Goal: Task Accomplishment & Management: Manage account settings

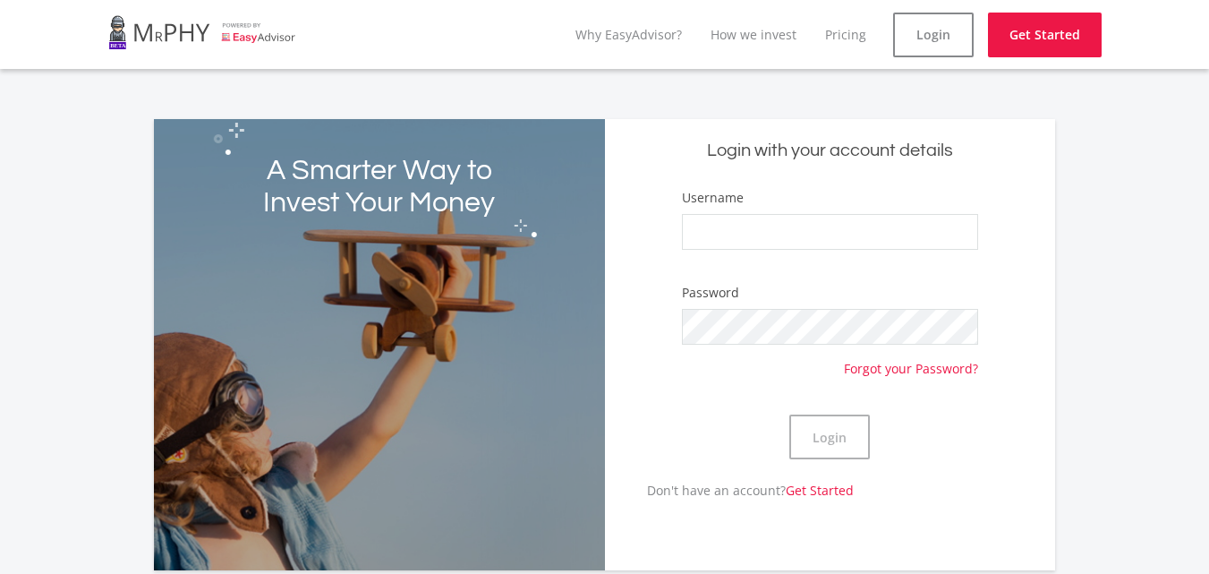
click at [721, 208] on div "Username" at bounding box center [830, 227] width 297 height 79
click at [715, 242] on input "Username" at bounding box center [830, 232] width 297 height 36
type input "[PERSON_NAME]"
click at [789, 414] on button "Login" at bounding box center [829, 436] width 81 height 45
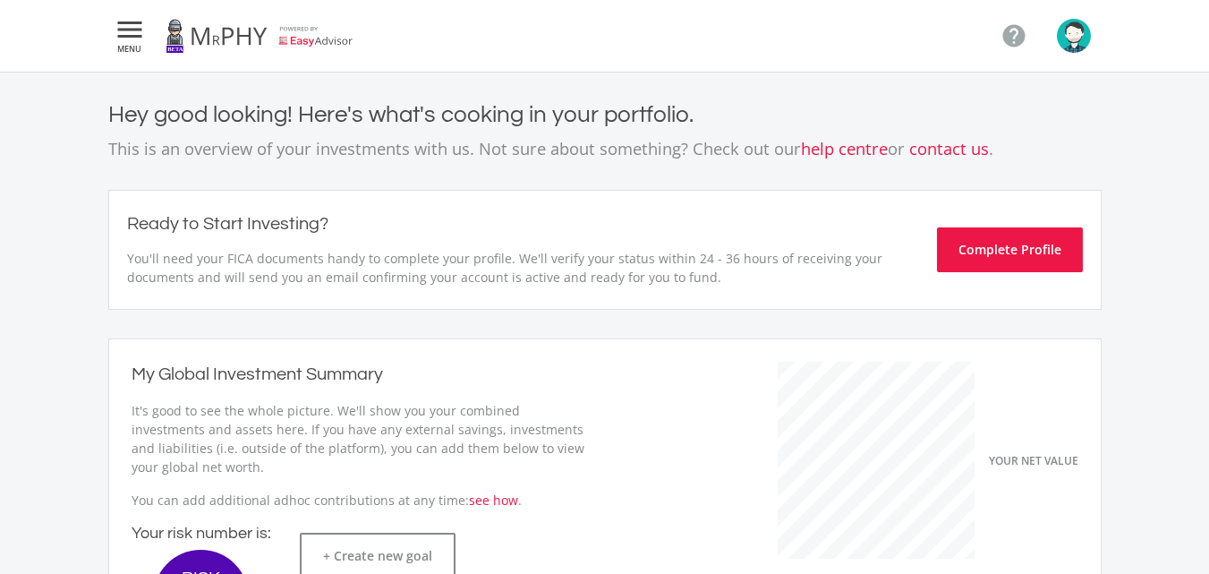
scroll to position [284, 491]
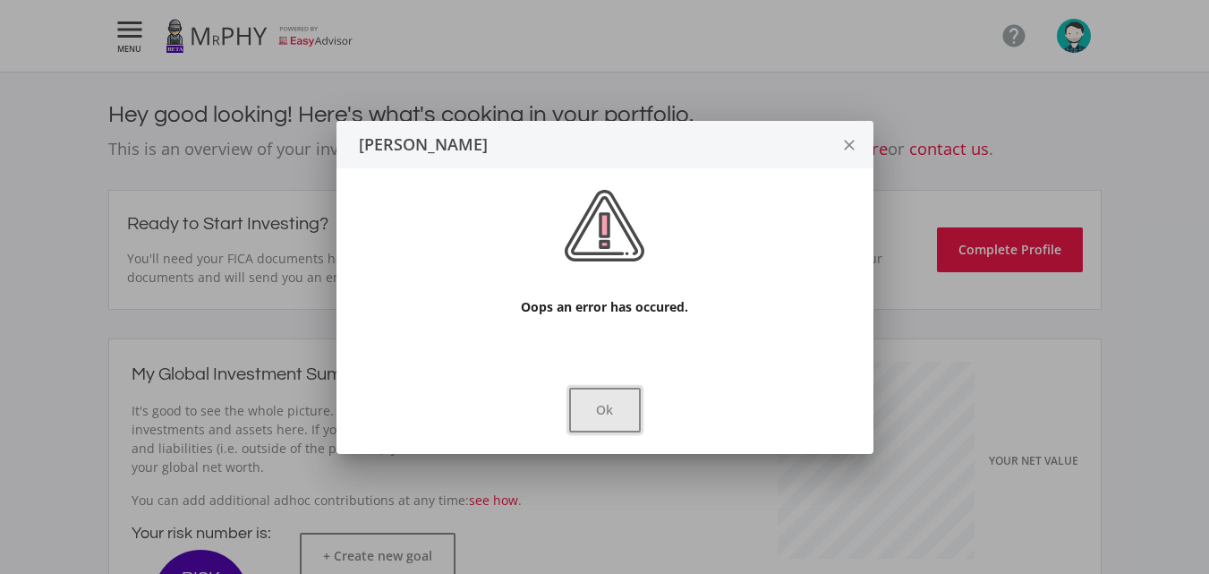
click at [630, 426] on button "Ok" at bounding box center [605, 410] width 72 height 45
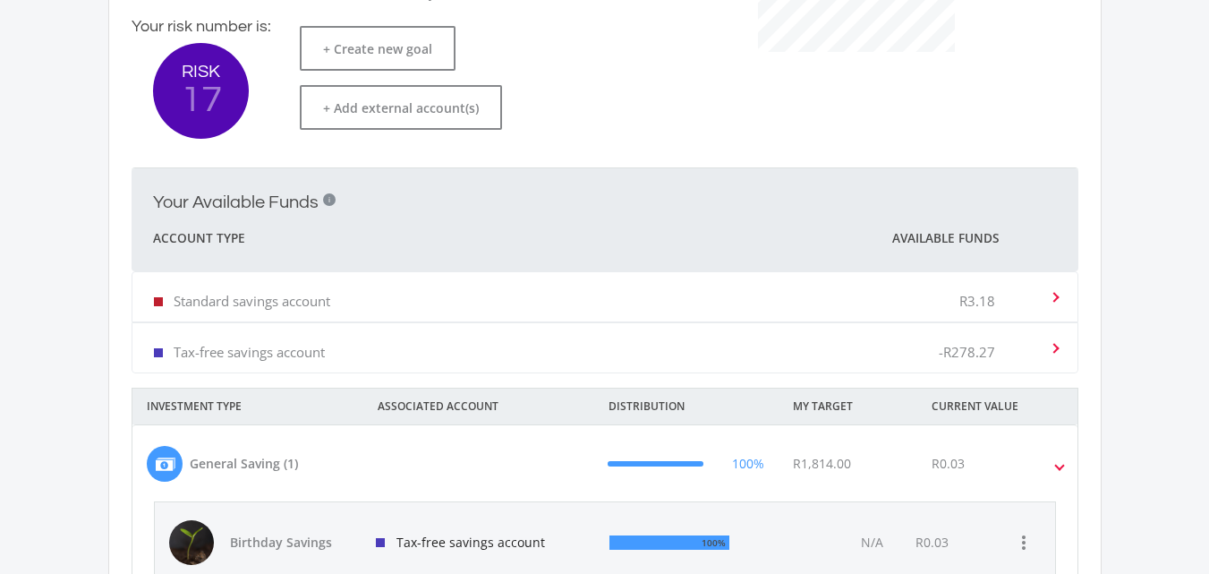
scroll to position [506, 0]
